Goal: Find specific page/section: Find specific page/section

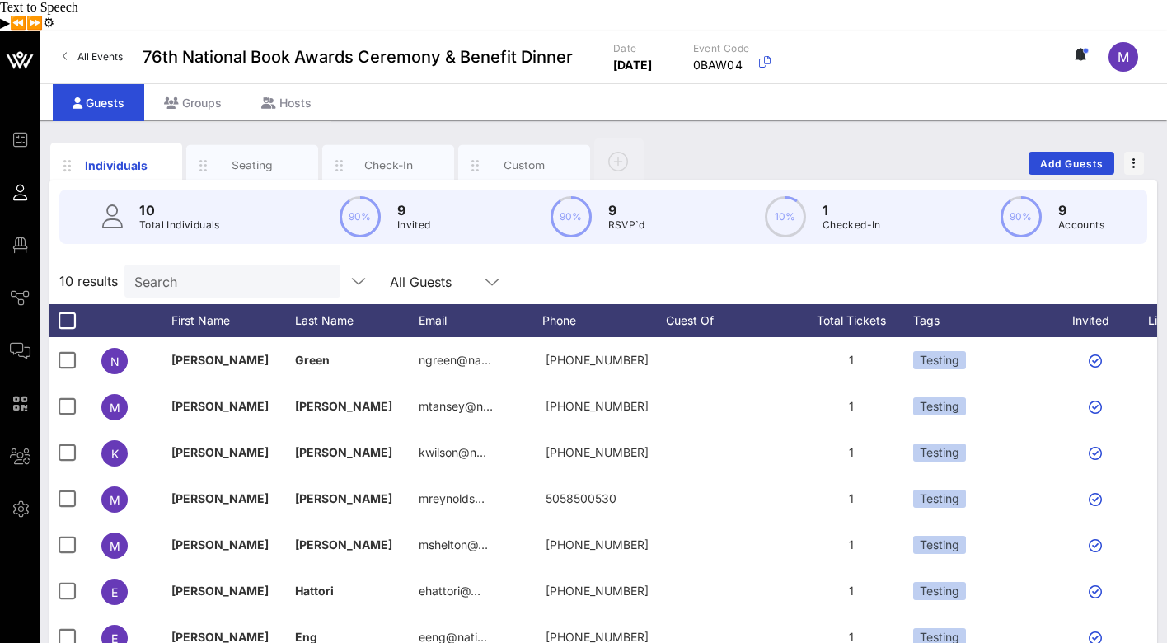
click at [105, 50] on span "All Events" at bounding box center [99, 56] width 45 height 12
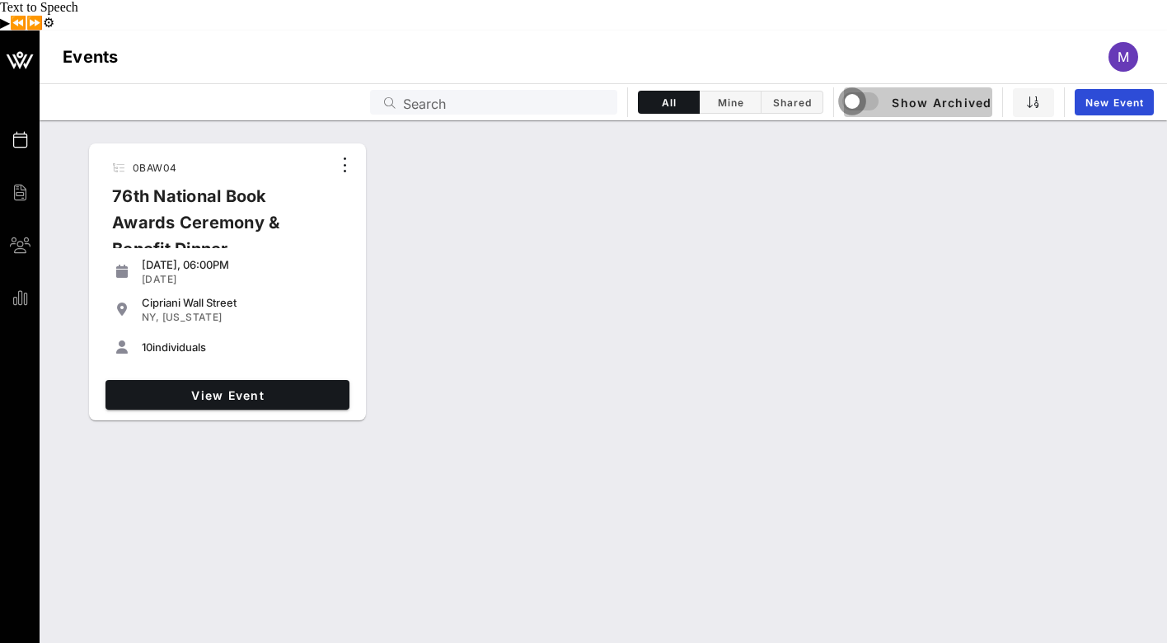
click at [850, 90] on div "button" at bounding box center [851, 101] width 23 height 23
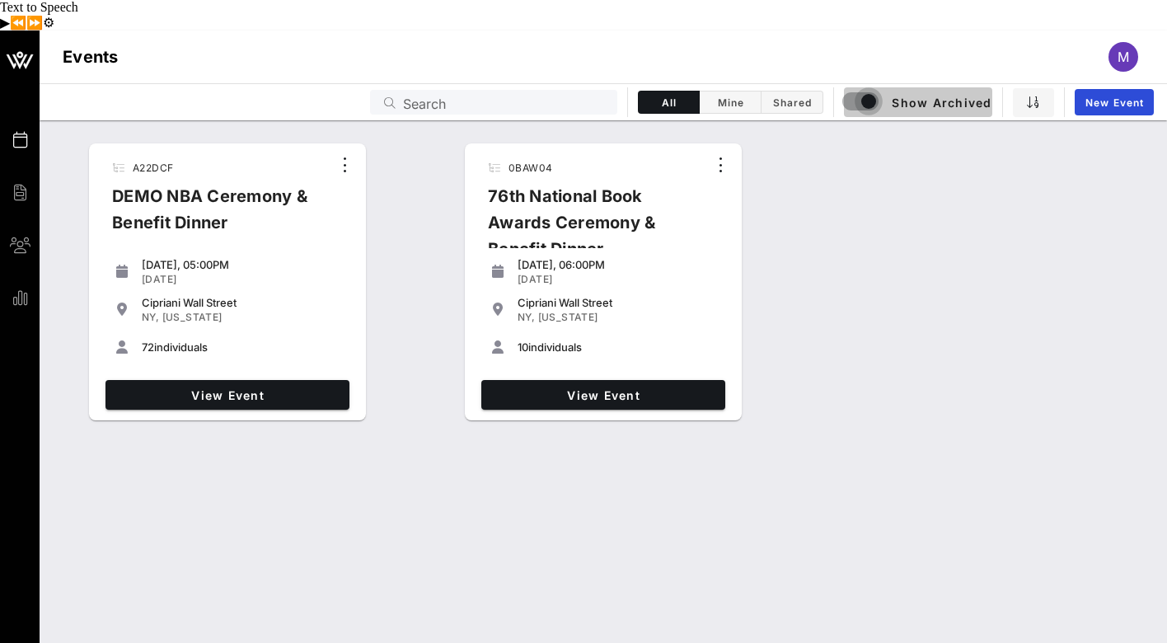
click at [874, 90] on div "button" at bounding box center [868, 101] width 23 height 23
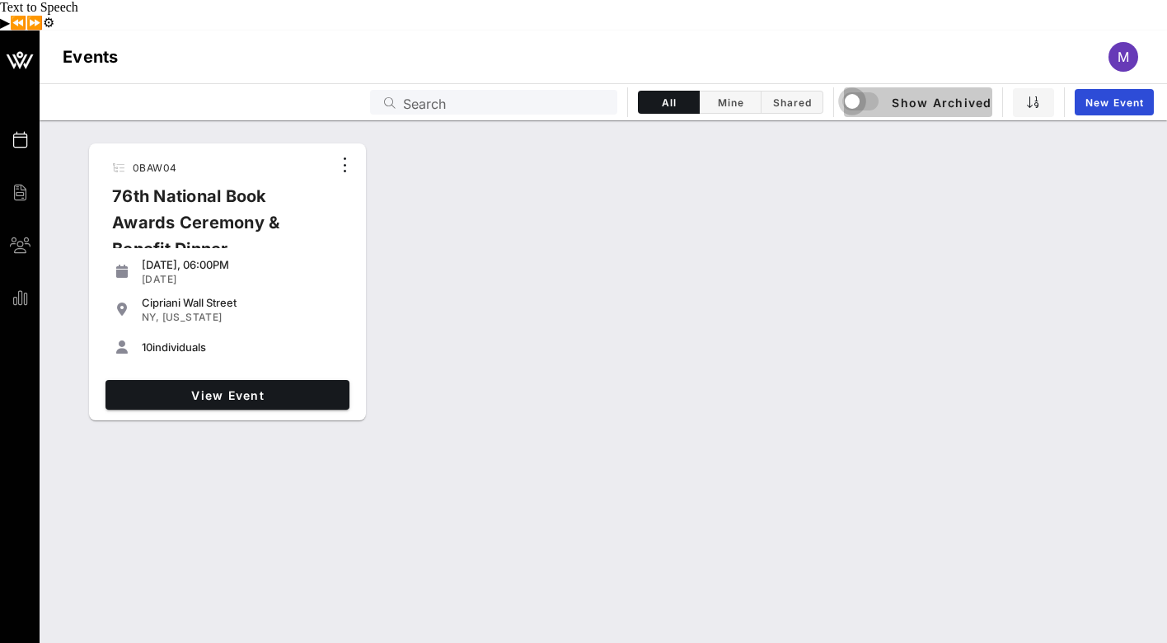
click at [853, 90] on div "button" at bounding box center [851, 101] width 23 height 23
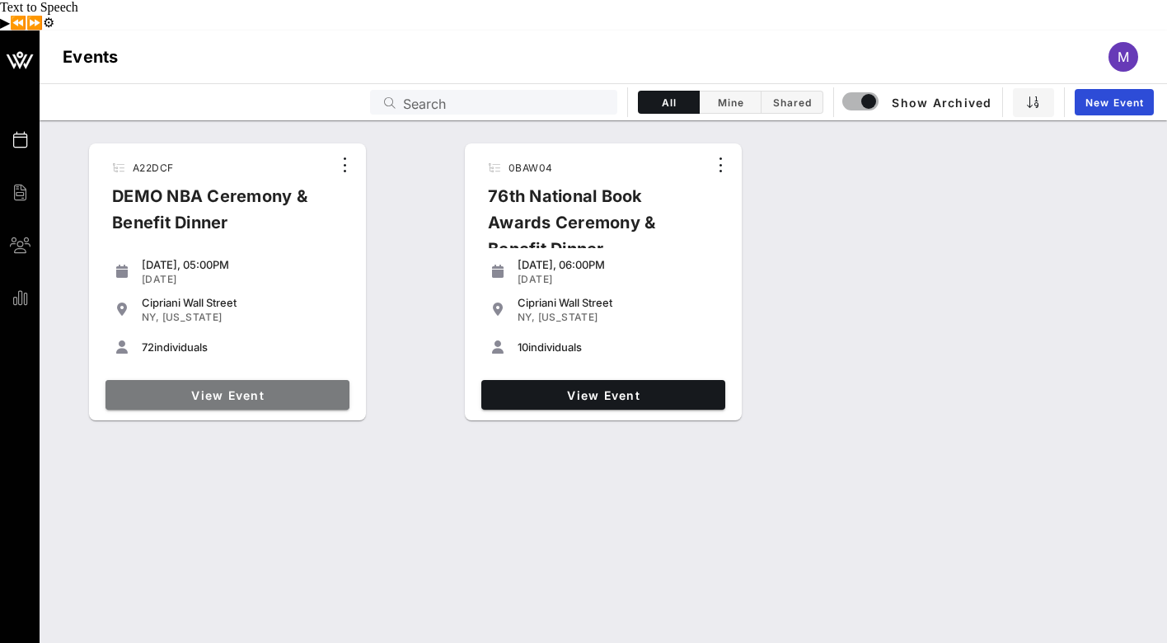
click at [295, 380] on link "View Event" at bounding box center [227, 395] width 244 height 30
